Goal: Transaction & Acquisition: Purchase product/service

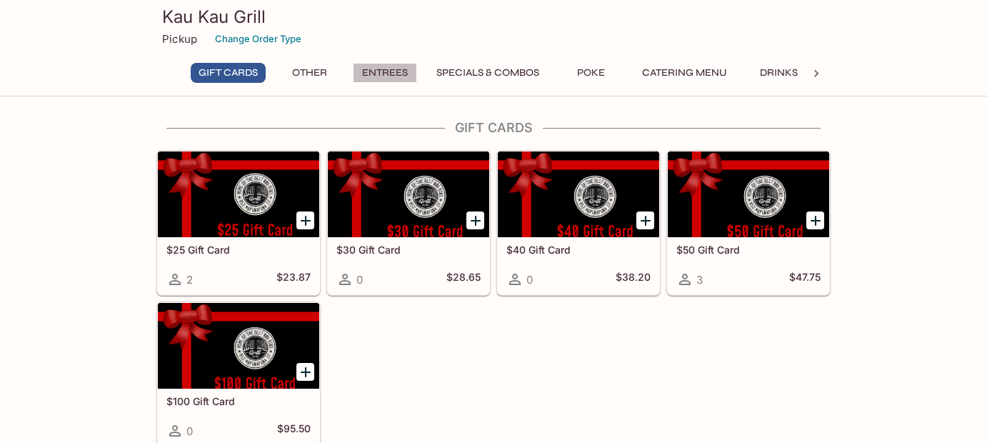
click at [387, 69] on button "Entrees" at bounding box center [385, 73] width 64 height 20
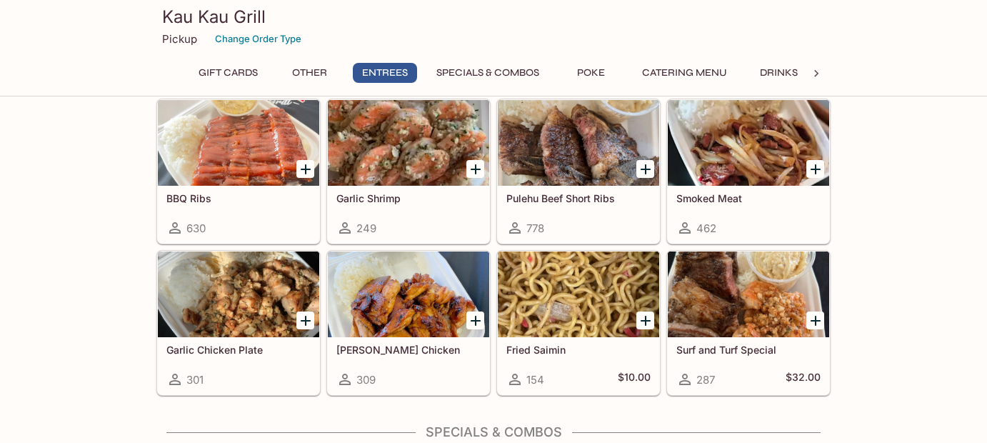
scroll to position [782, 0]
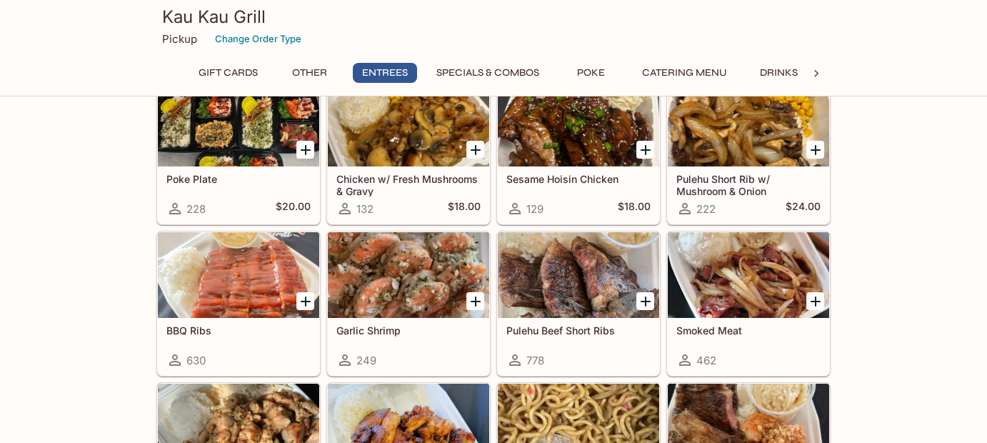
click at [464, 69] on button "Specials & Combos" at bounding box center [488, 73] width 119 height 20
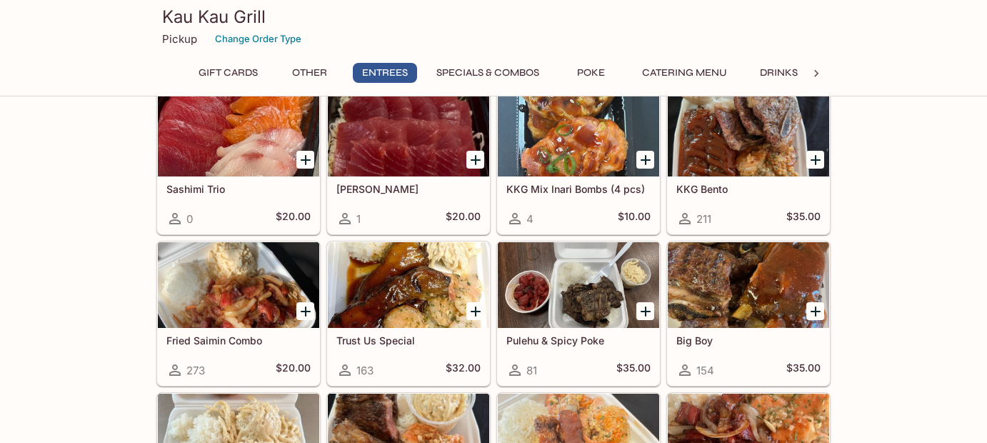
scroll to position [1074, 0]
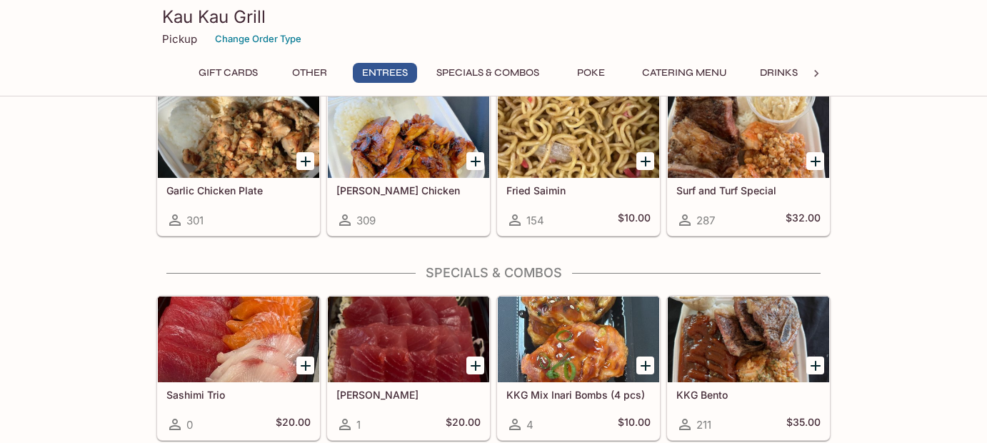
click at [390, 73] on button "Entrees" at bounding box center [385, 73] width 64 height 20
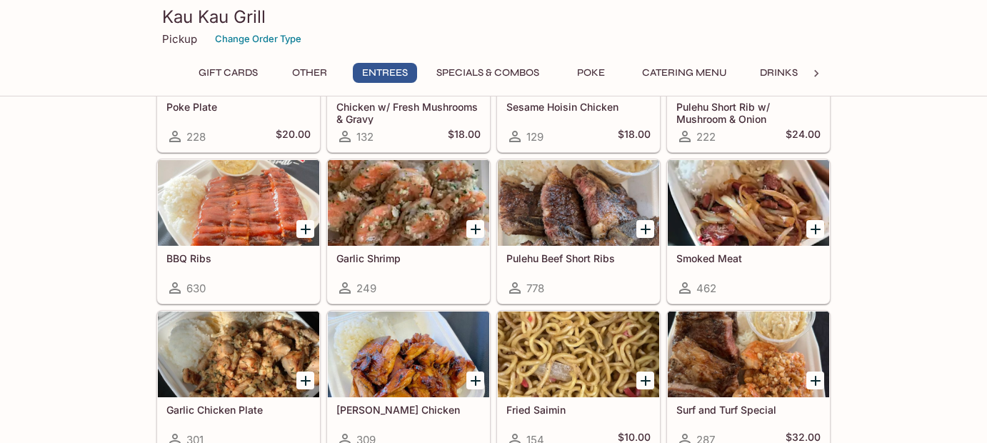
scroll to position [926, 0]
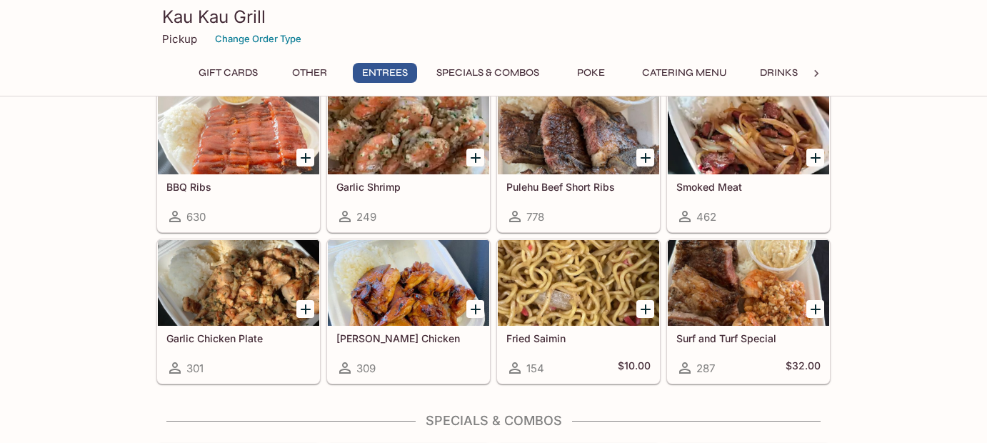
click at [229, 314] on div at bounding box center [238, 283] width 161 height 86
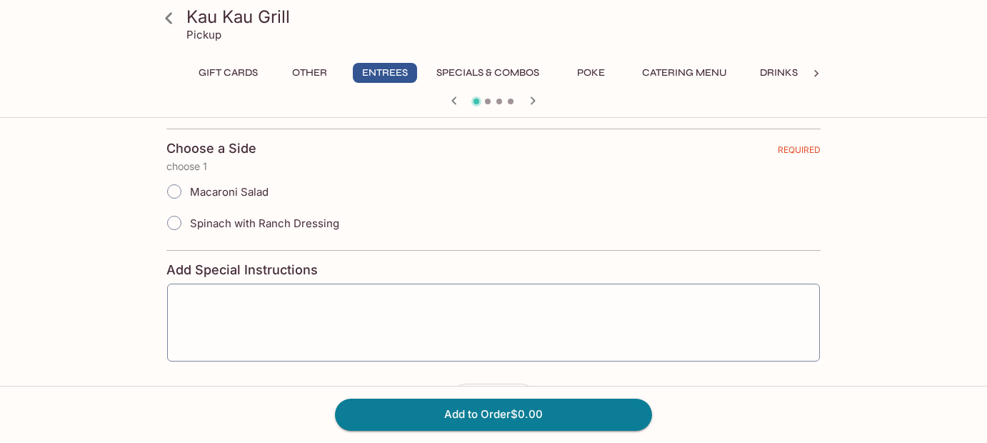
scroll to position [287, 0]
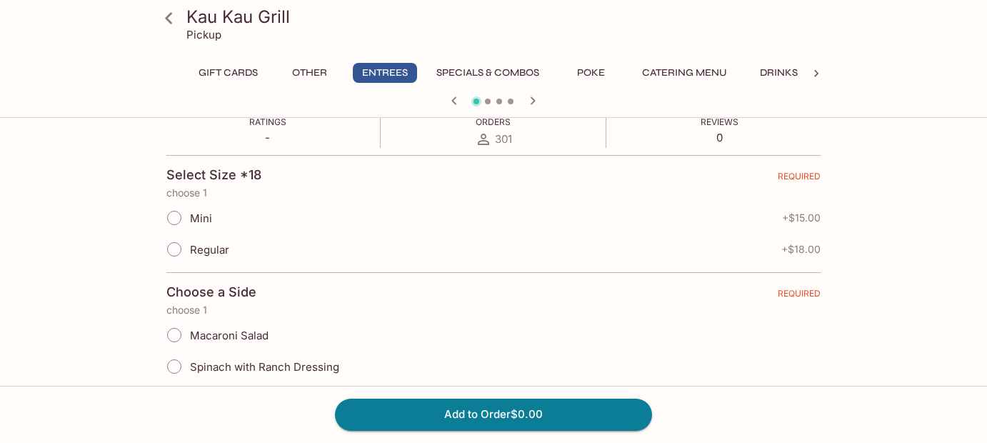
click at [179, 214] on input "Mini" at bounding box center [174, 218] width 30 height 30
radio input "true"
click at [179, 214] on input "Mini" at bounding box center [174, 218] width 30 height 30
click at [177, 250] on input "Regular" at bounding box center [174, 249] width 30 height 30
radio input "true"
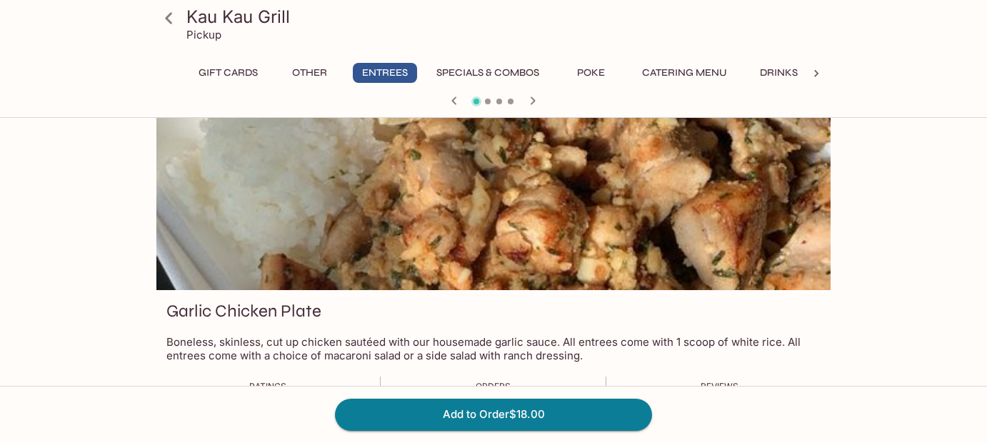
scroll to position [0, 0]
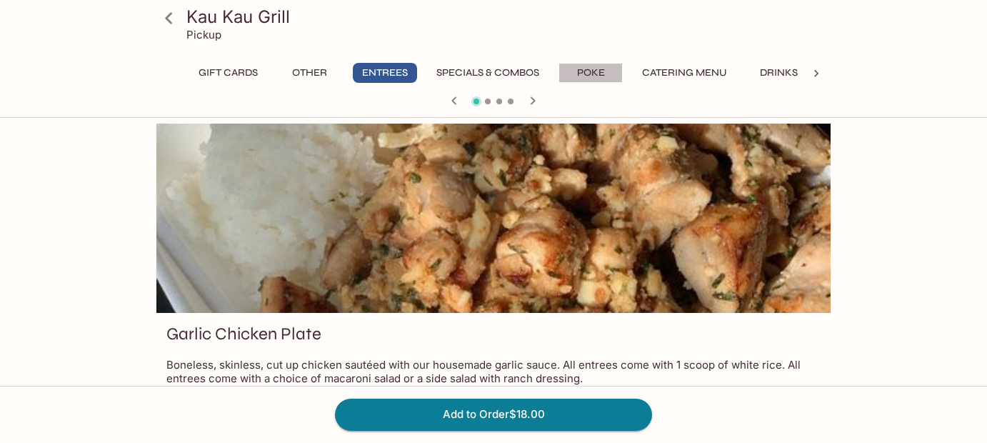
click at [585, 71] on button "Poke" at bounding box center [591, 73] width 64 height 20
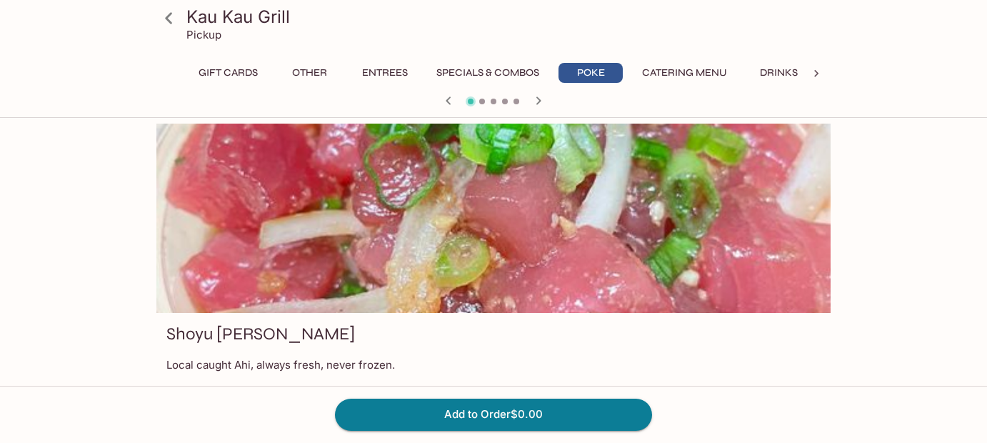
click at [494, 73] on button "Specials & Combos" at bounding box center [488, 73] width 119 height 20
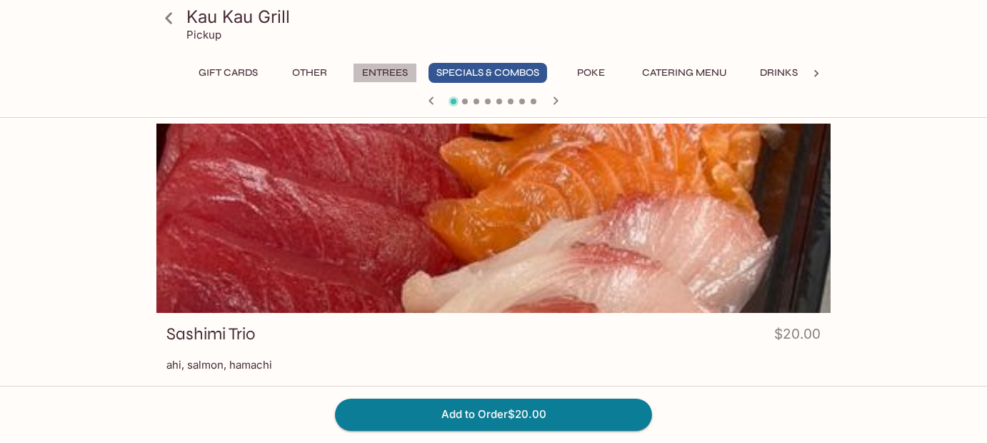
click at [394, 71] on button "Entrees" at bounding box center [385, 73] width 64 height 20
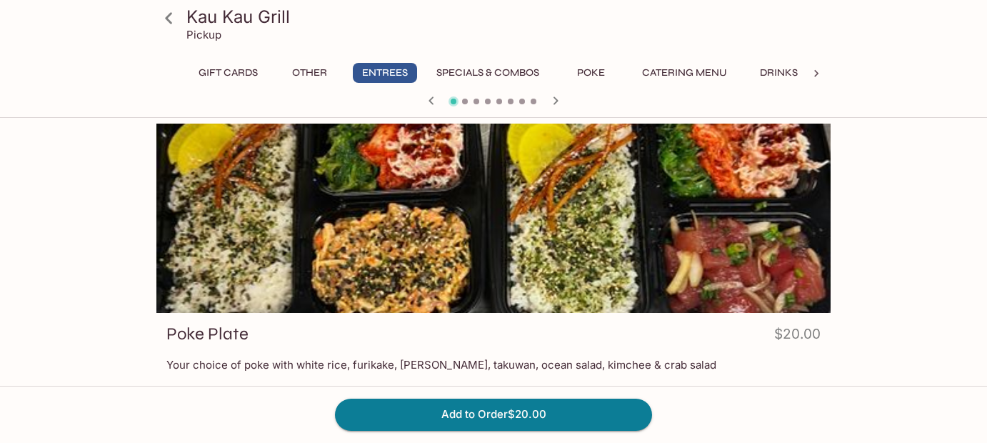
click at [558, 101] on icon "button" at bounding box center [555, 100] width 17 height 17
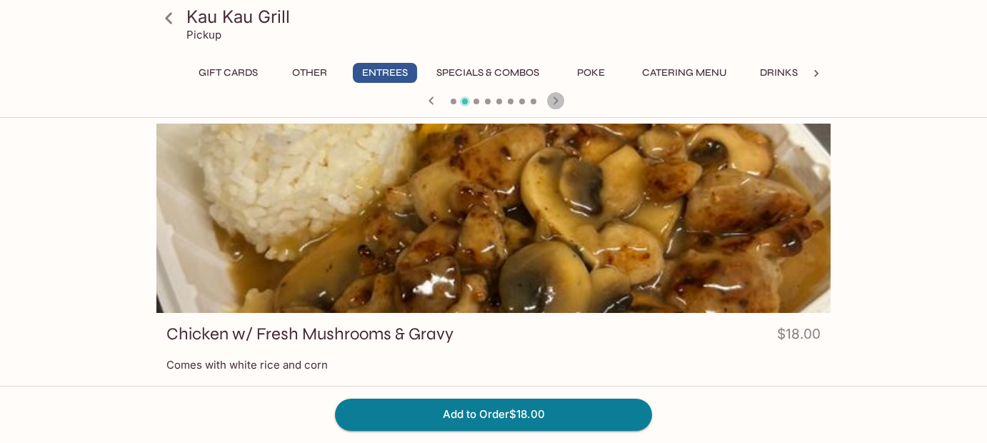
click at [558, 101] on icon "button" at bounding box center [555, 100] width 17 height 17
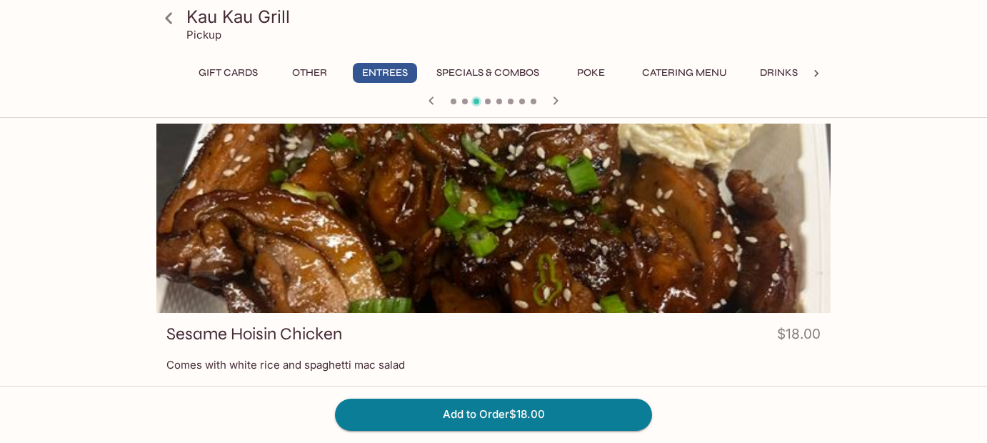
click at [552, 97] on icon "button" at bounding box center [555, 100] width 17 height 17
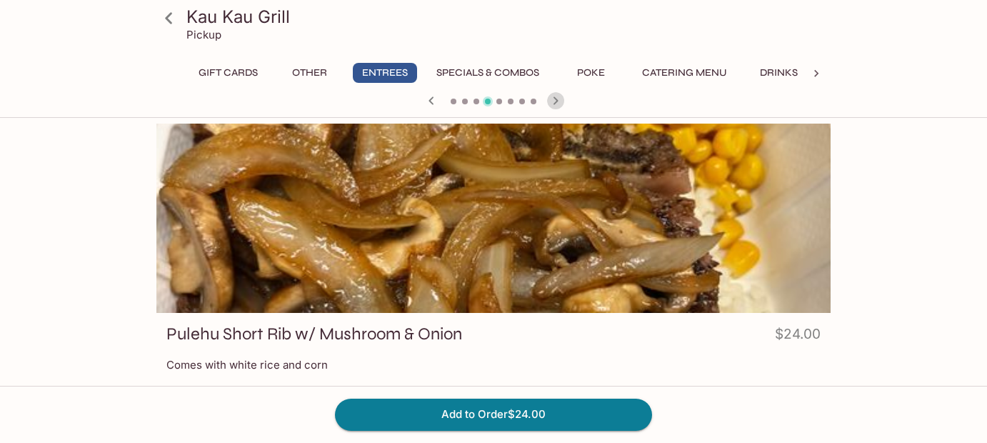
click at [552, 97] on icon "button" at bounding box center [555, 100] width 17 height 17
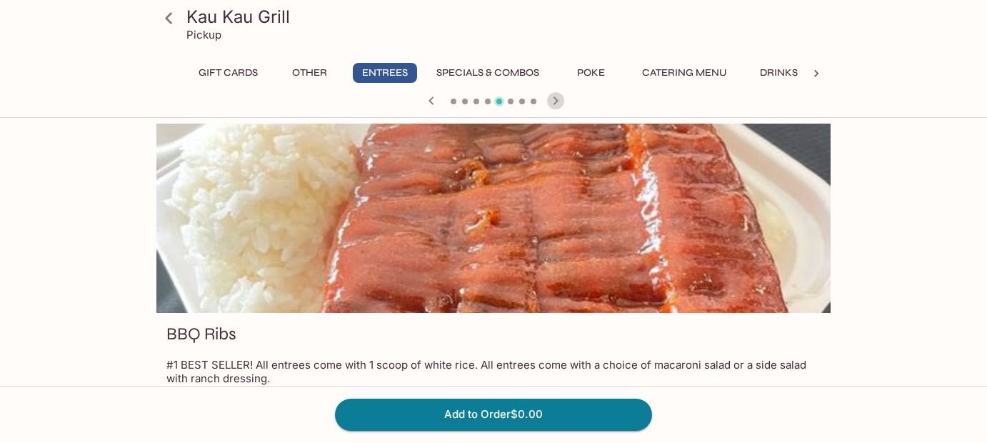
click at [552, 97] on icon "button" at bounding box center [555, 100] width 17 height 17
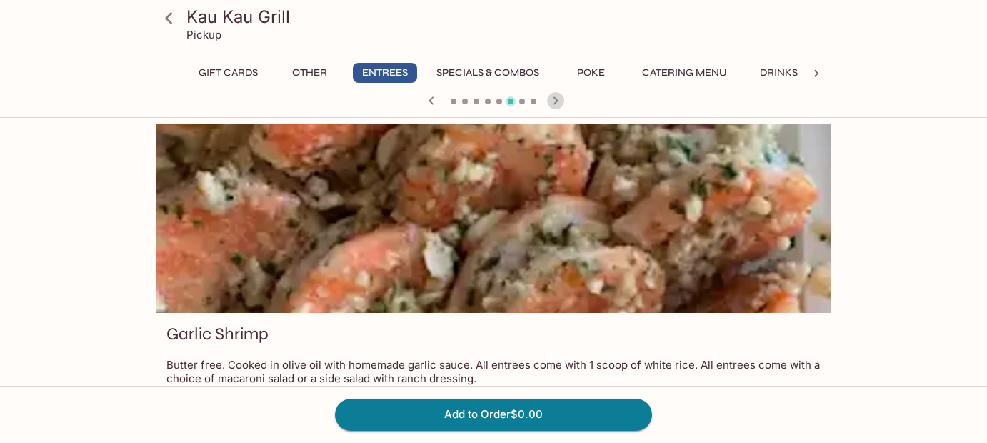
click at [552, 97] on icon "button" at bounding box center [555, 100] width 17 height 17
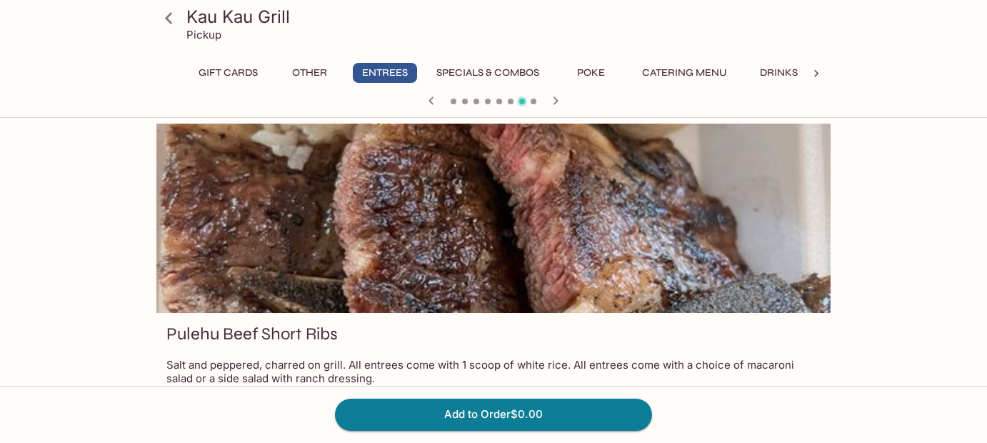
click at [550, 94] on icon "button" at bounding box center [555, 100] width 17 height 17
